Goal: Information Seeking & Learning: Learn about a topic

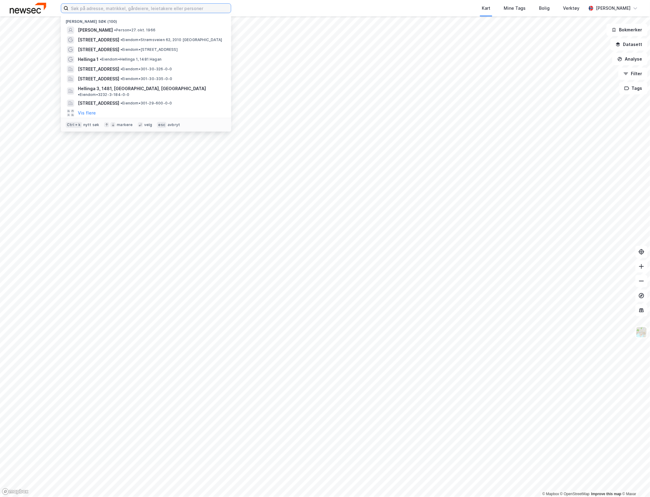
click at [71, 9] on input at bounding box center [149, 8] width 162 height 9
paste input "821705002"
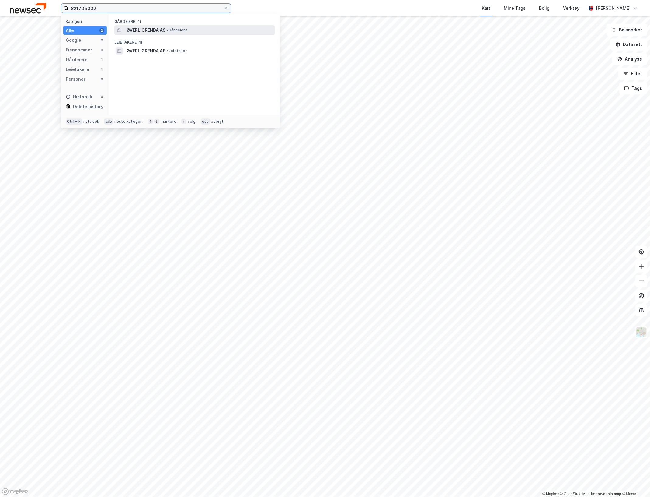
type input "821705002"
click at [149, 28] on span "ØVERLIGRENDA AS" at bounding box center [146, 29] width 39 height 7
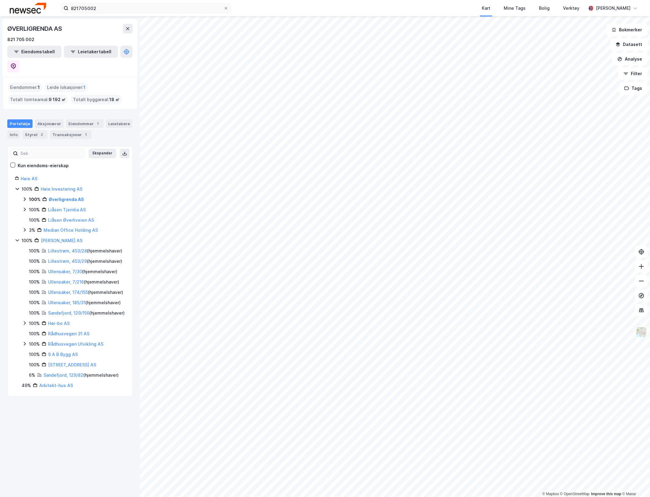
click at [24, 197] on icon at bounding box center [25, 199] width 2 height 4
